Goal: Communication & Community: Answer question/provide support

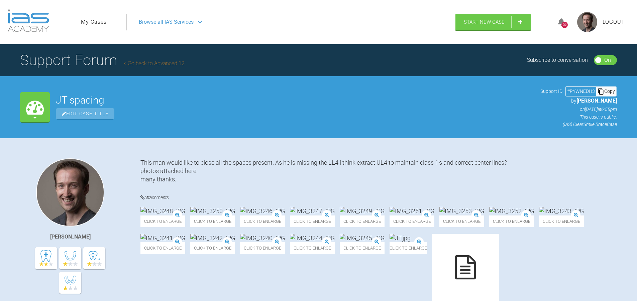
scroll to position [3039, 0]
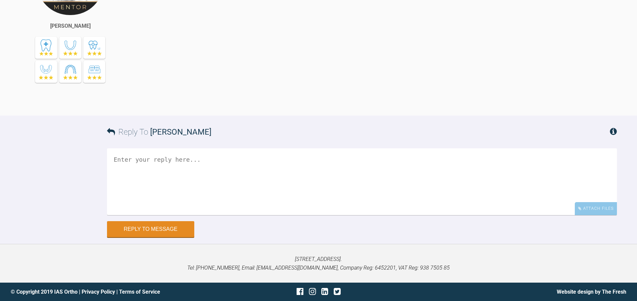
click at [205, 213] on textarea at bounding box center [362, 181] width 510 height 67
click at [228, 40] on div "in antr in occlusion c/line look co-incident ; both c/lines are off to R of fac…" at bounding box center [378, 26] width 477 height 158
click at [281, 148] on div "Reply To [PERSON_NAME]" at bounding box center [362, 132] width 510 height 33
click at [224, 215] on textarea "Hi [PERSON_NAME]" at bounding box center [362, 181] width 510 height 67
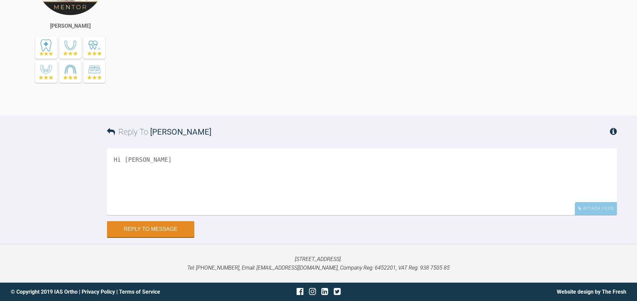
scroll to position [3039, 0]
click at [195, 195] on textarea "Hi [PERSON_NAME]" at bounding box center [362, 181] width 510 height 67
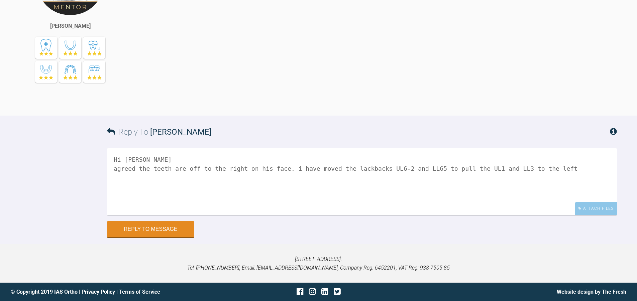
scroll to position [3072, 0]
click at [135, 171] on textarea "Hi [PERSON_NAME] agreed the teeth are off to the right on his face. i have move…" at bounding box center [362, 181] width 510 height 67
click at [560, 196] on textarea "Hi [PERSON_NAME] agreed the teeth are off to the right on his face. i have move…" at bounding box center [362, 181] width 510 height 67
click at [557, 198] on textarea "Hi [PERSON_NAME] agreed the teeth are off to the right on his face. i have move…" at bounding box center [362, 181] width 510 height 67
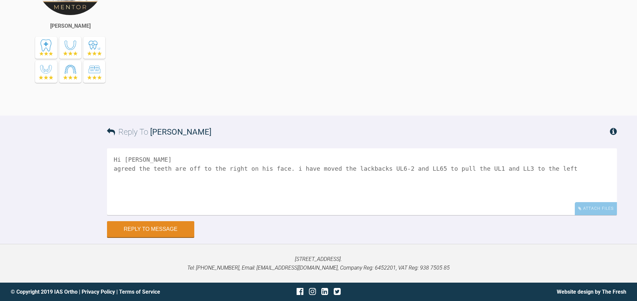
scroll to position [3006, 0]
click at [542, 215] on textarea "Hi [PERSON_NAME] agreed the teeth are off to the right on his face. i have move…" at bounding box center [362, 181] width 510 height 67
click at [242, 215] on textarea "Hi [PERSON_NAME] agreed the teeth are off to the right on his face. i have move…" at bounding box center [362, 181] width 510 height 67
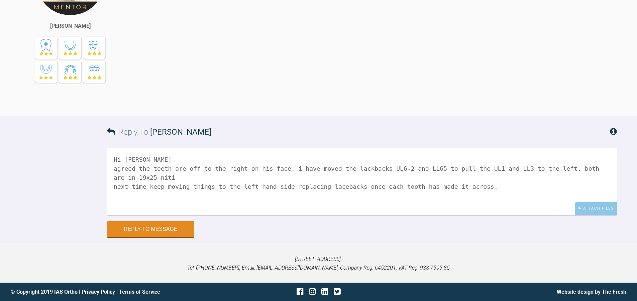
scroll to position [3072, 0]
type textarea "Hi [PERSON_NAME] agreed the teeth are off to the right on his face. i have move…"
click at [596, 207] on div "Attach Files" at bounding box center [596, 208] width 42 height 13
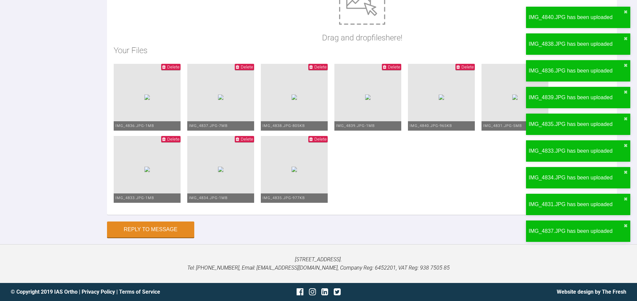
scroll to position [3385, 0]
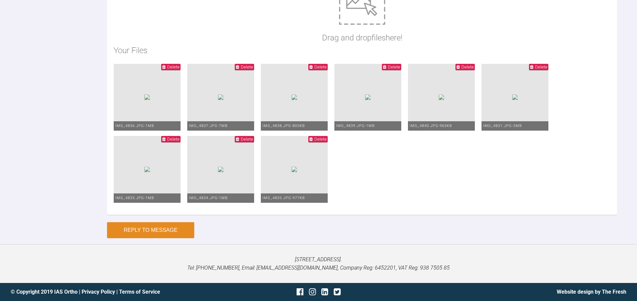
click at [171, 235] on button "Reply to Message" at bounding box center [150, 230] width 87 height 16
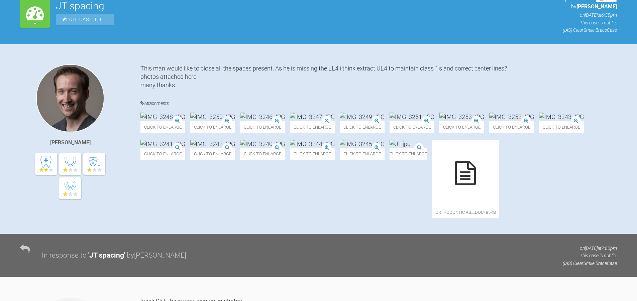
scroll to position [0, 0]
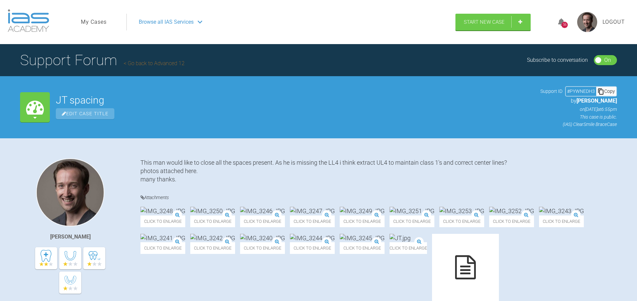
click at [556, 23] on div "56" at bounding box center [564, 22] width 25 height 16
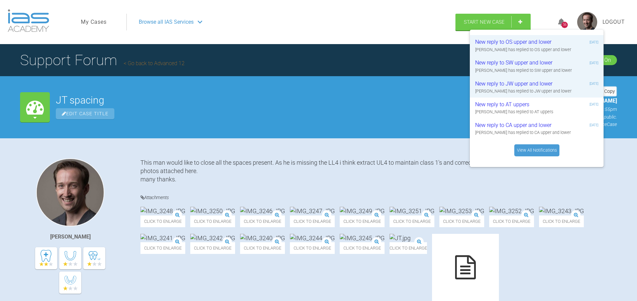
click at [562, 23] on div "56" at bounding box center [564, 25] width 6 height 6
